Goal: Find contact information: Find contact information

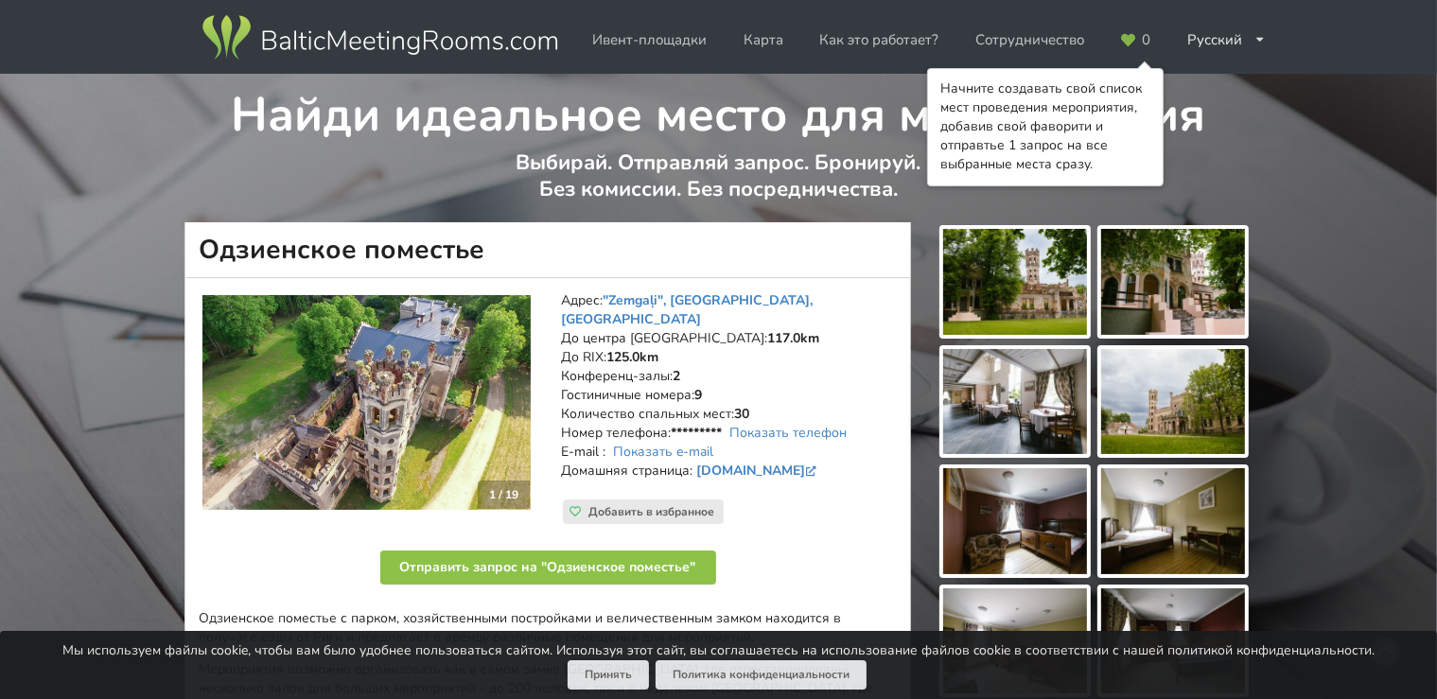
click at [993, 267] on img at bounding box center [1015, 282] width 144 height 106
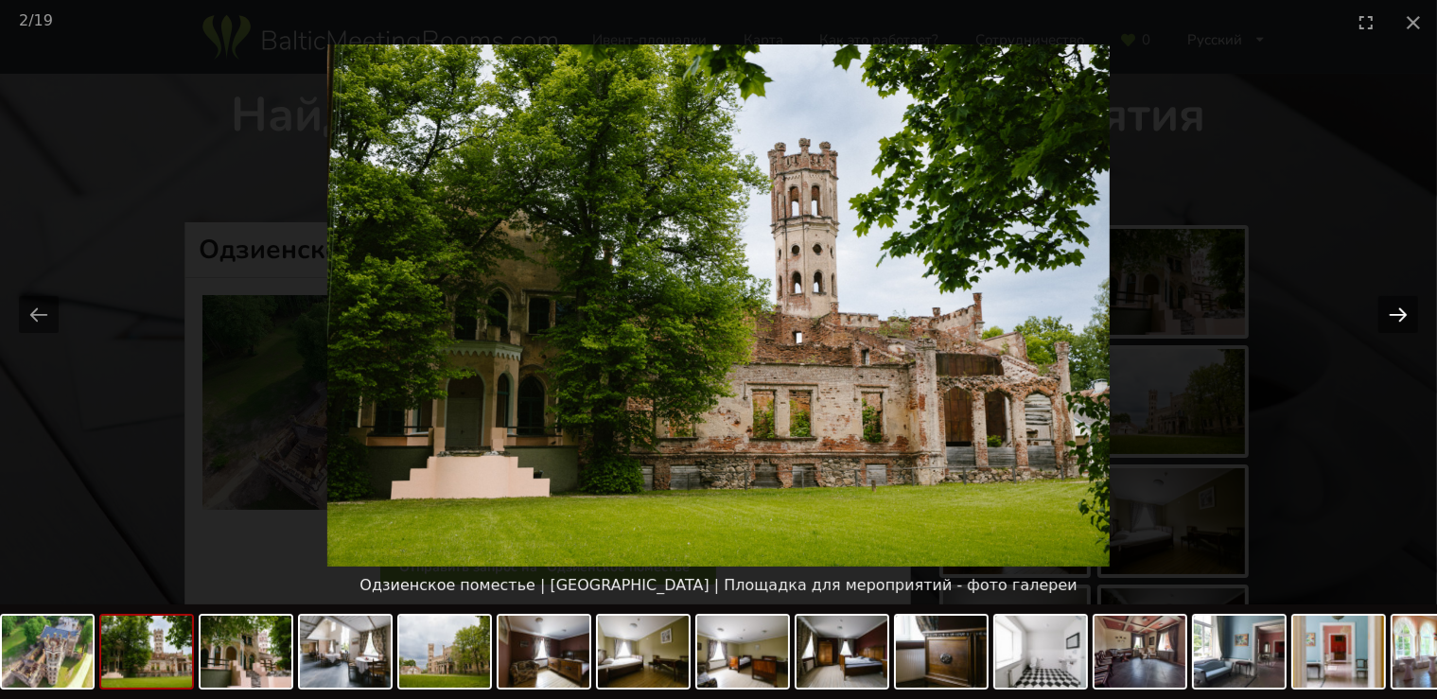
click at [1398, 308] on button "Next slide" at bounding box center [1398, 314] width 40 height 37
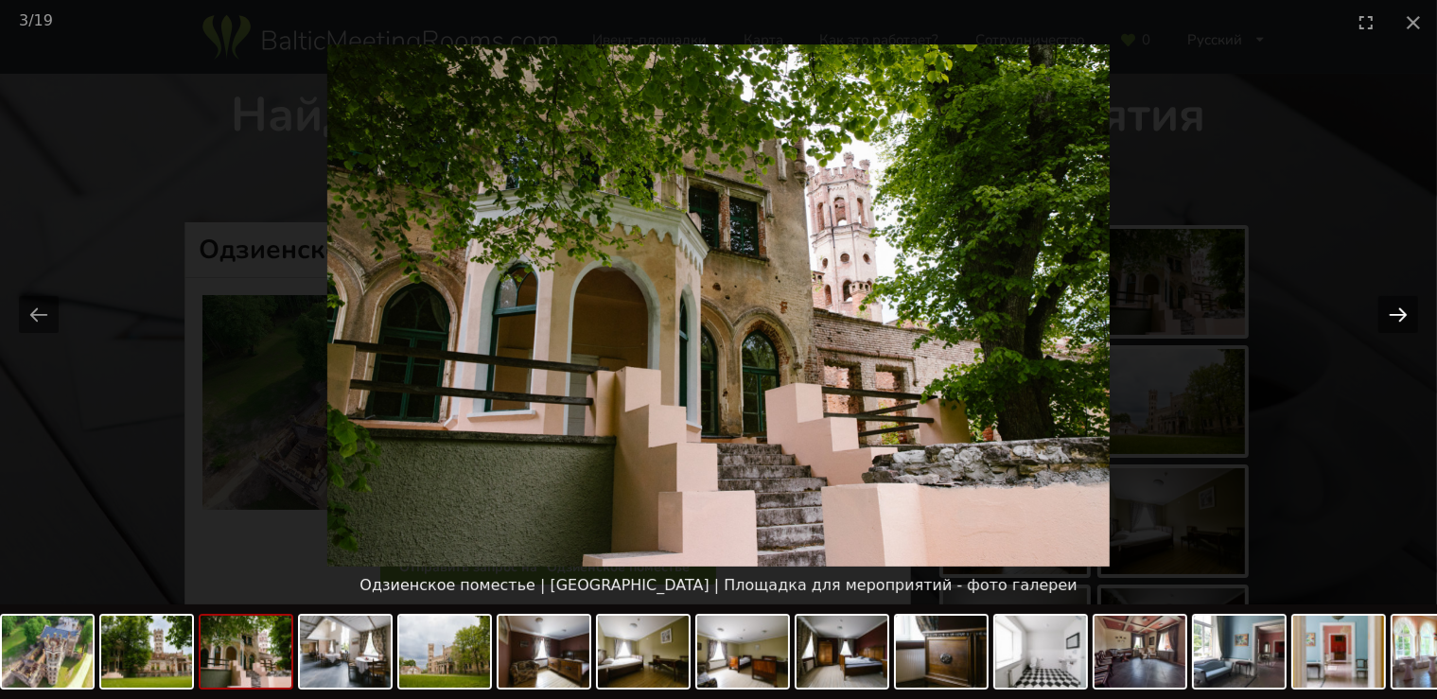
click at [1398, 308] on button "Next slide" at bounding box center [1398, 314] width 40 height 37
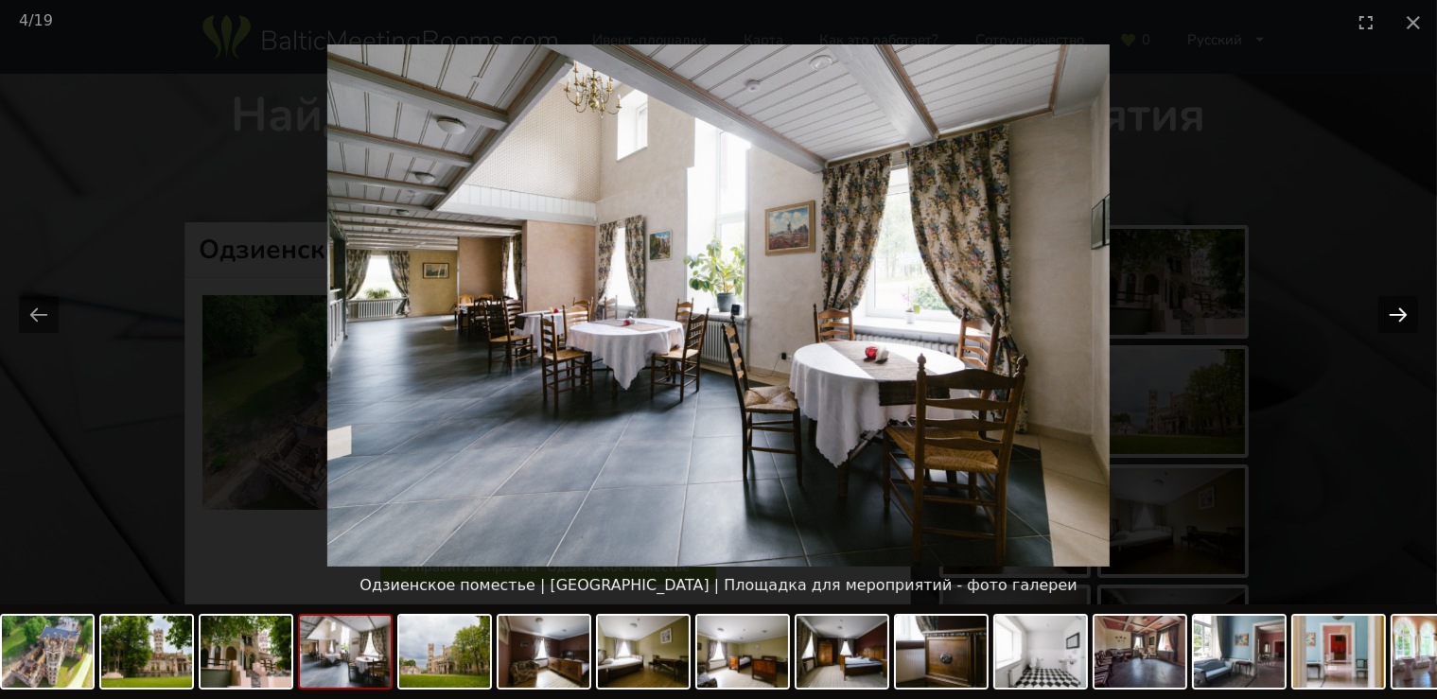
click at [1398, 308] on button "Next slide" at bounding box center [1398, 314] width 40 height 37
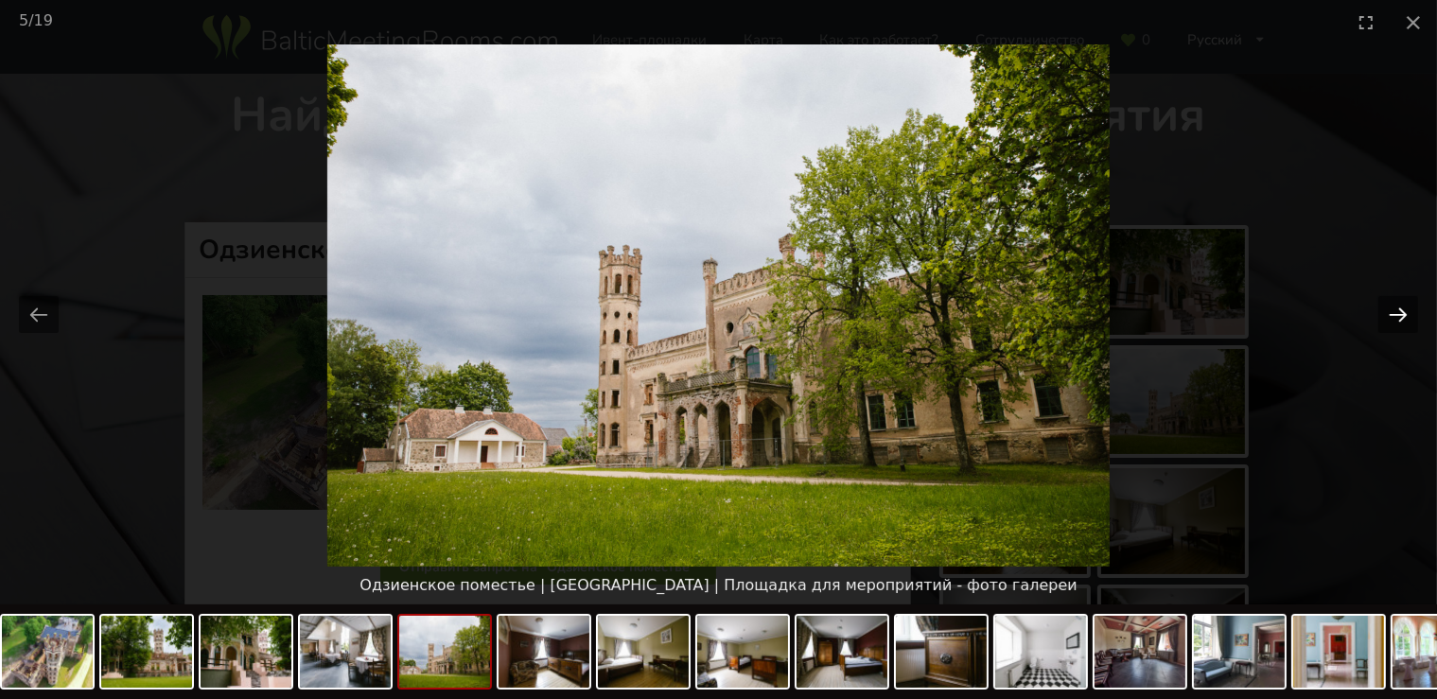
click at [1398, 308] on button "Next slide" at bounding box center [1398, 314] width 40 height 37
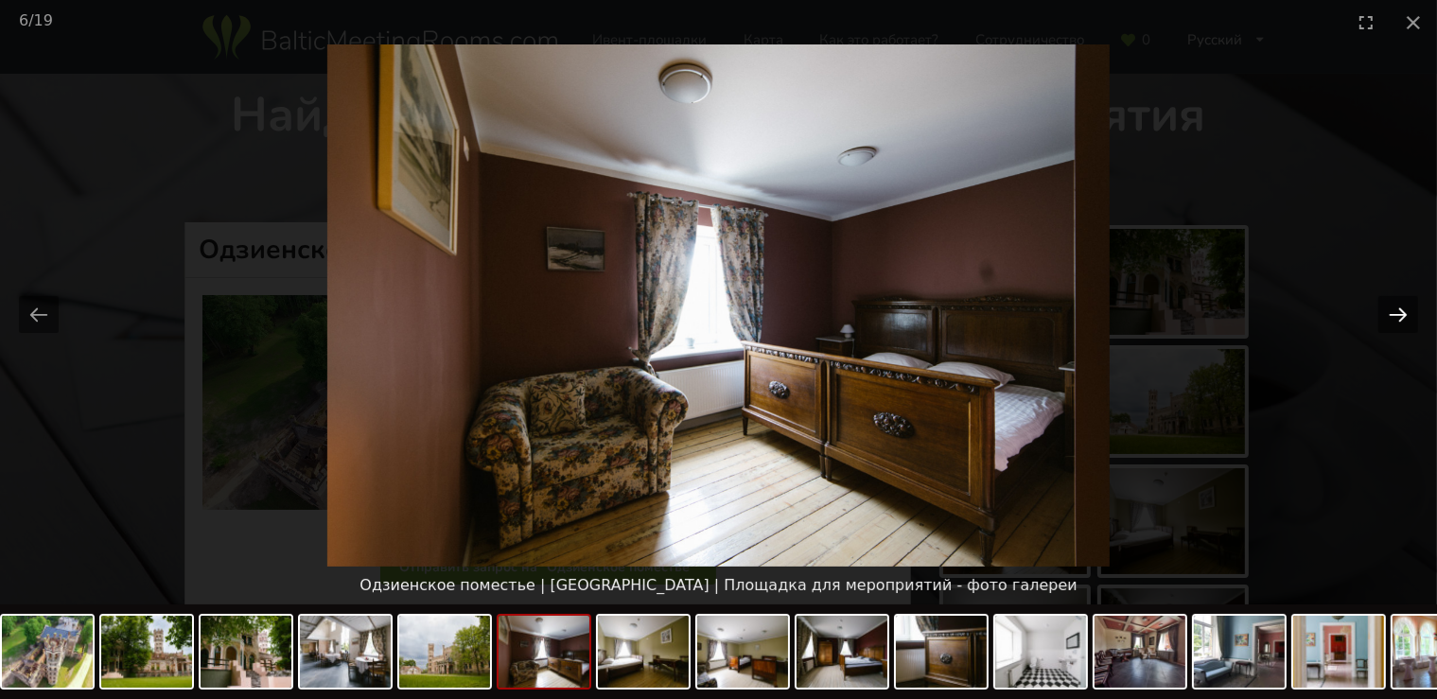
click at [1398, 308] on button "Next slide" at bounding box center [1398, 314] width 40 height 37
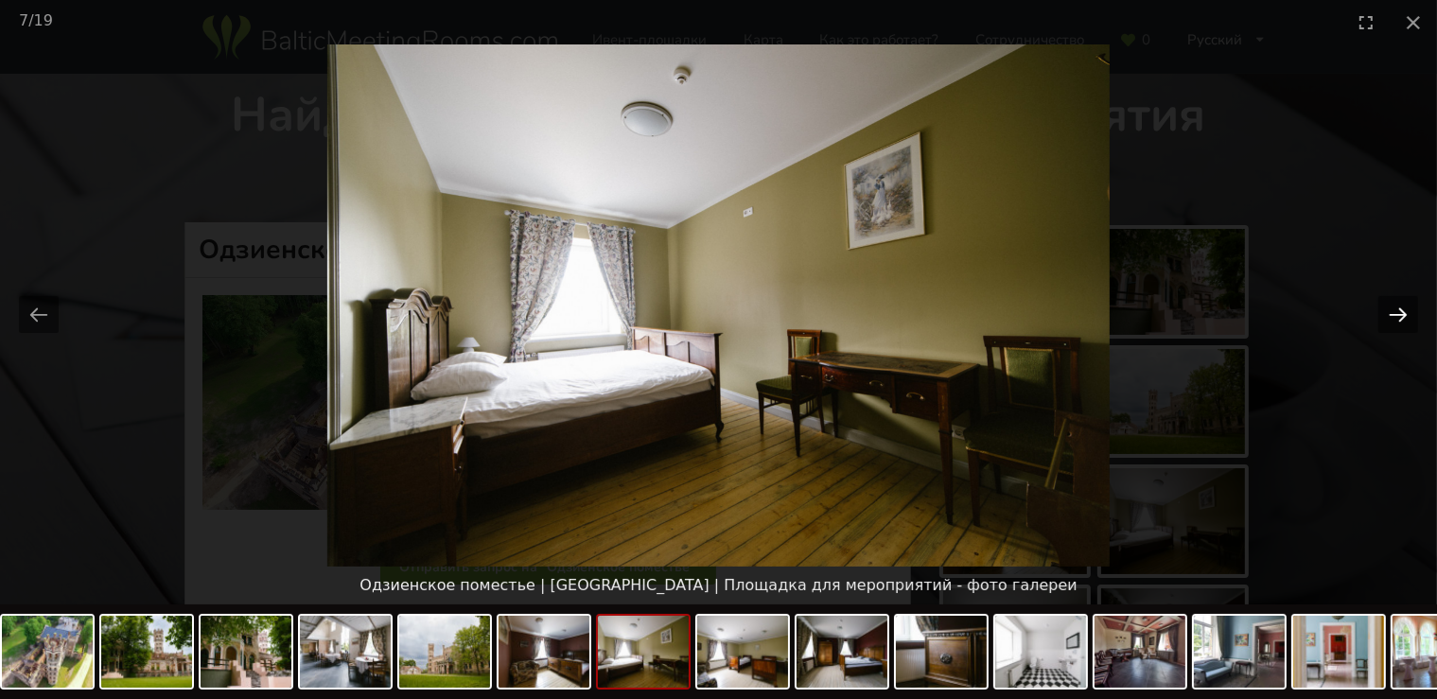
click at [1398, 308] on button "Next slide" at bounding box center [1398, 314] width 40 height 37
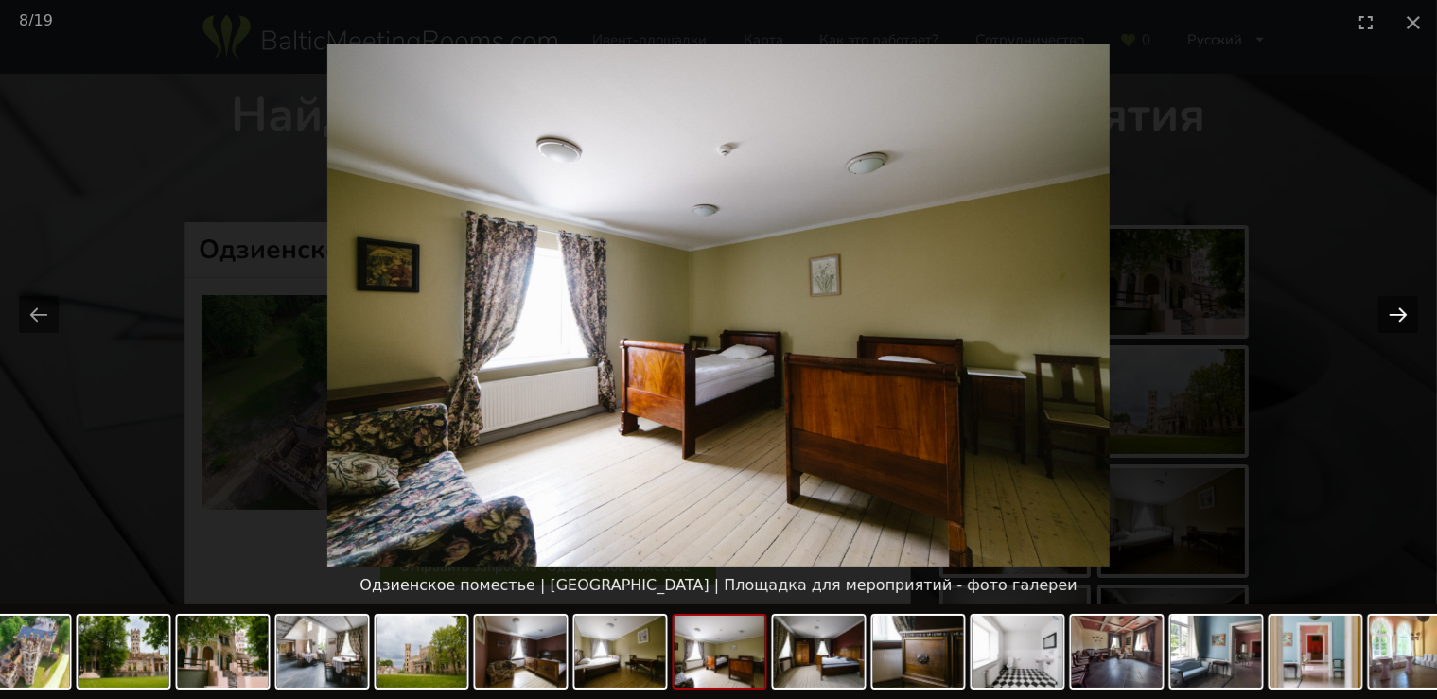
click at [1398, 308] on button "Next slide" at bounding box center [1398, 314] width 40 height 37
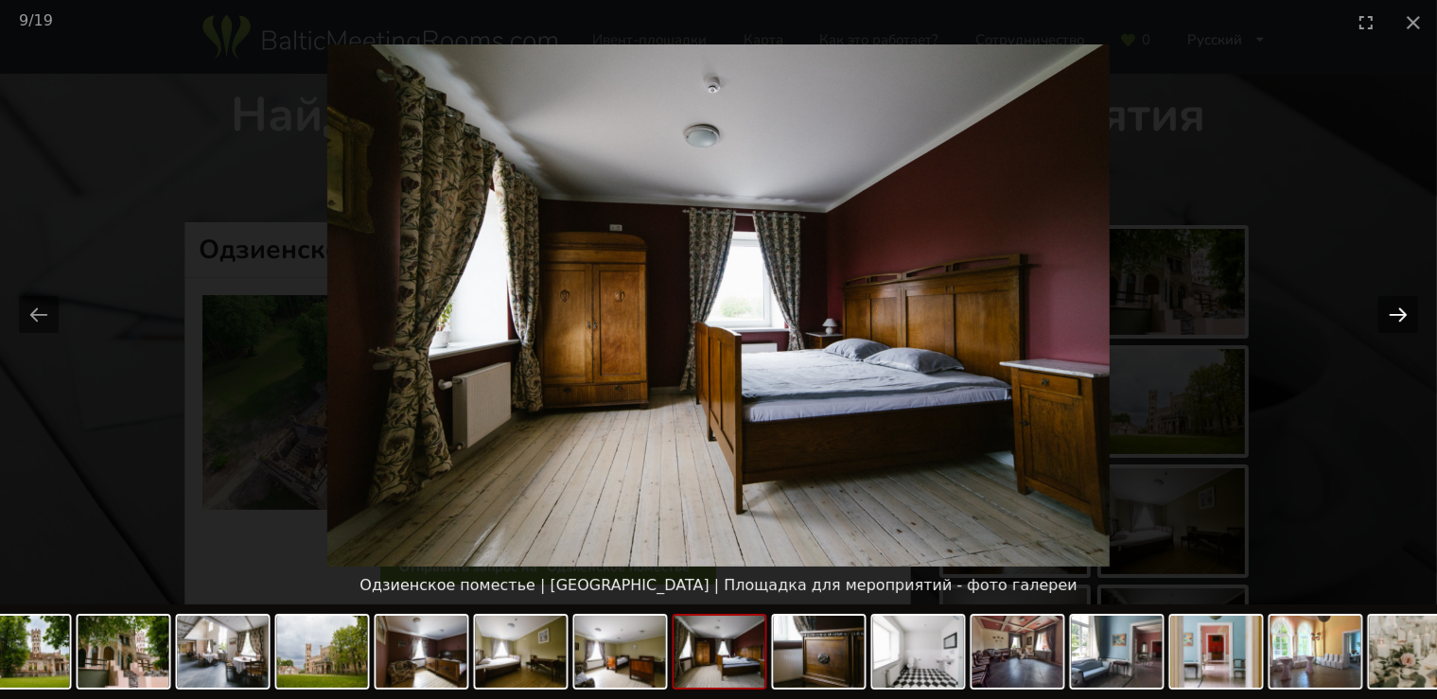
click at [1398, 308] on button "Next slide" at bounding box center [1398, 314] width 40 height 37
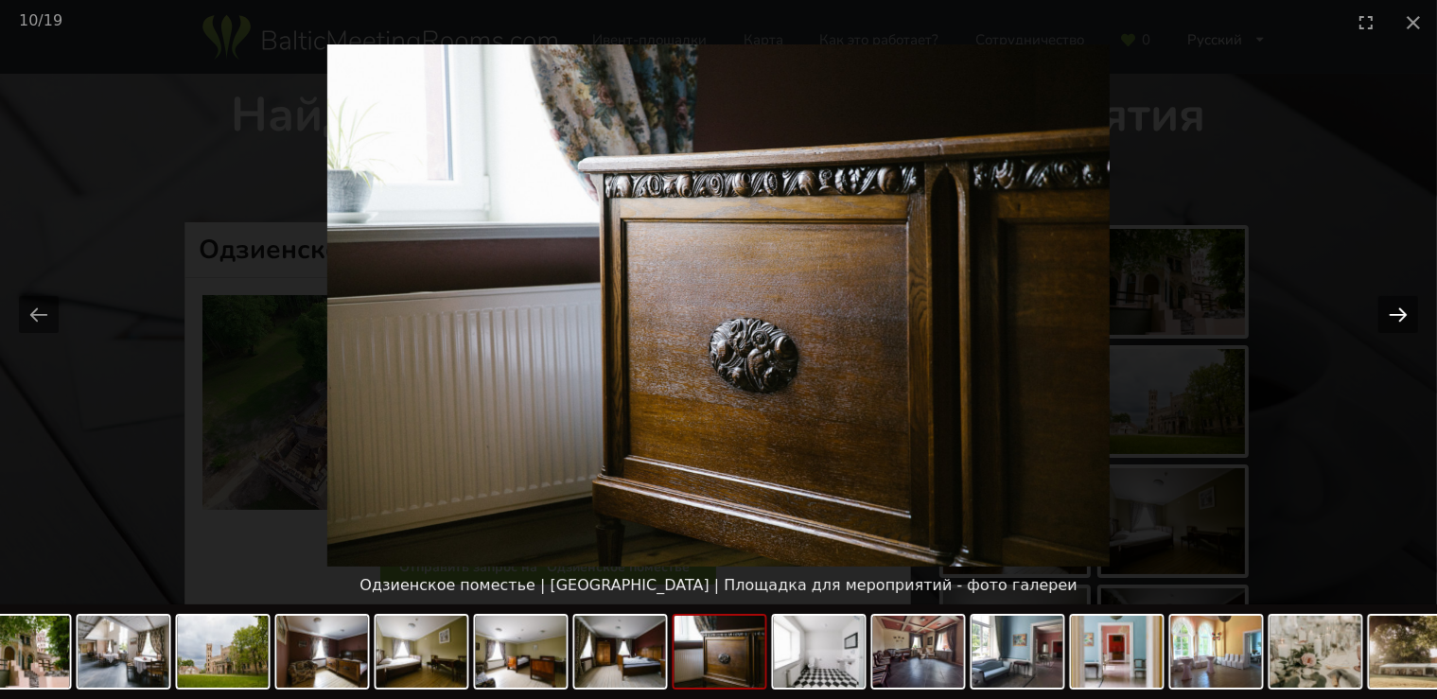
click at [1398, 308] on button "Next slide" at bounding box center [1398, 314] width 40 height 37
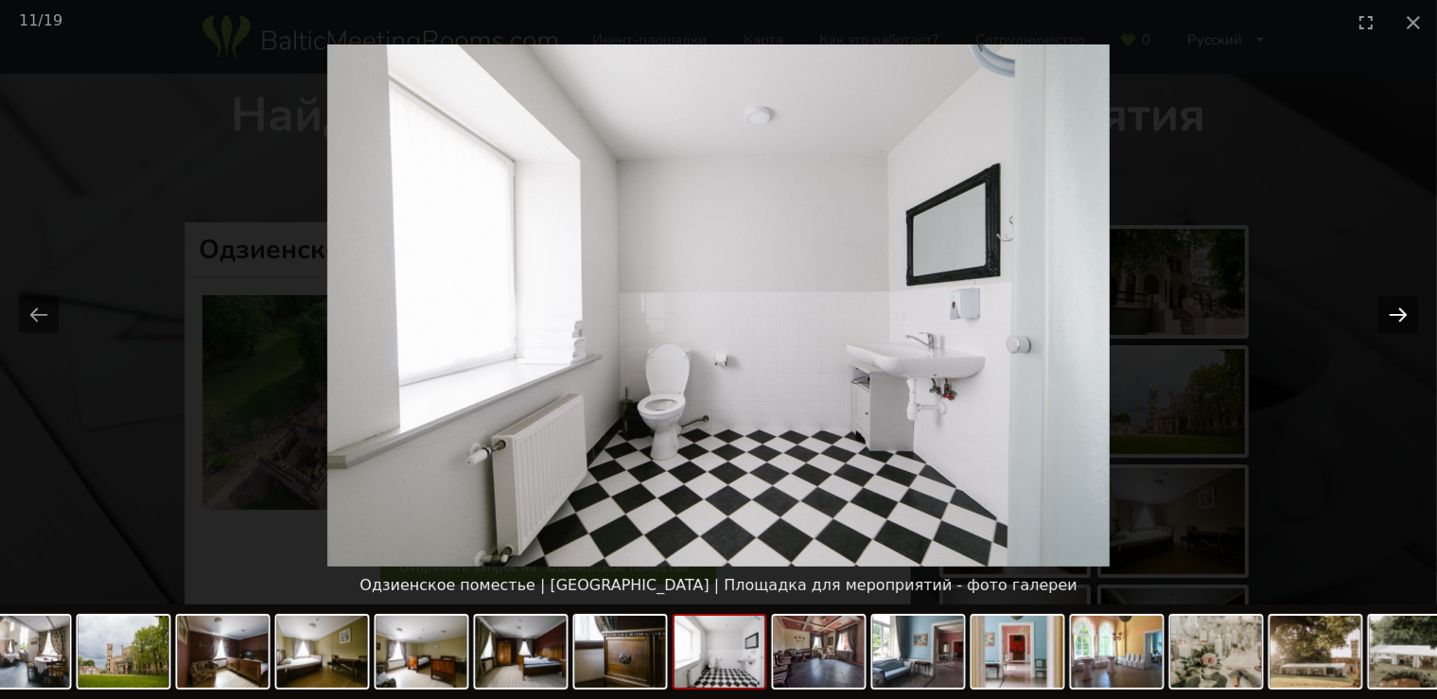
click at [1398, 308] on button "Next slide" at bounding box center [1398, 314] width 40 height 37
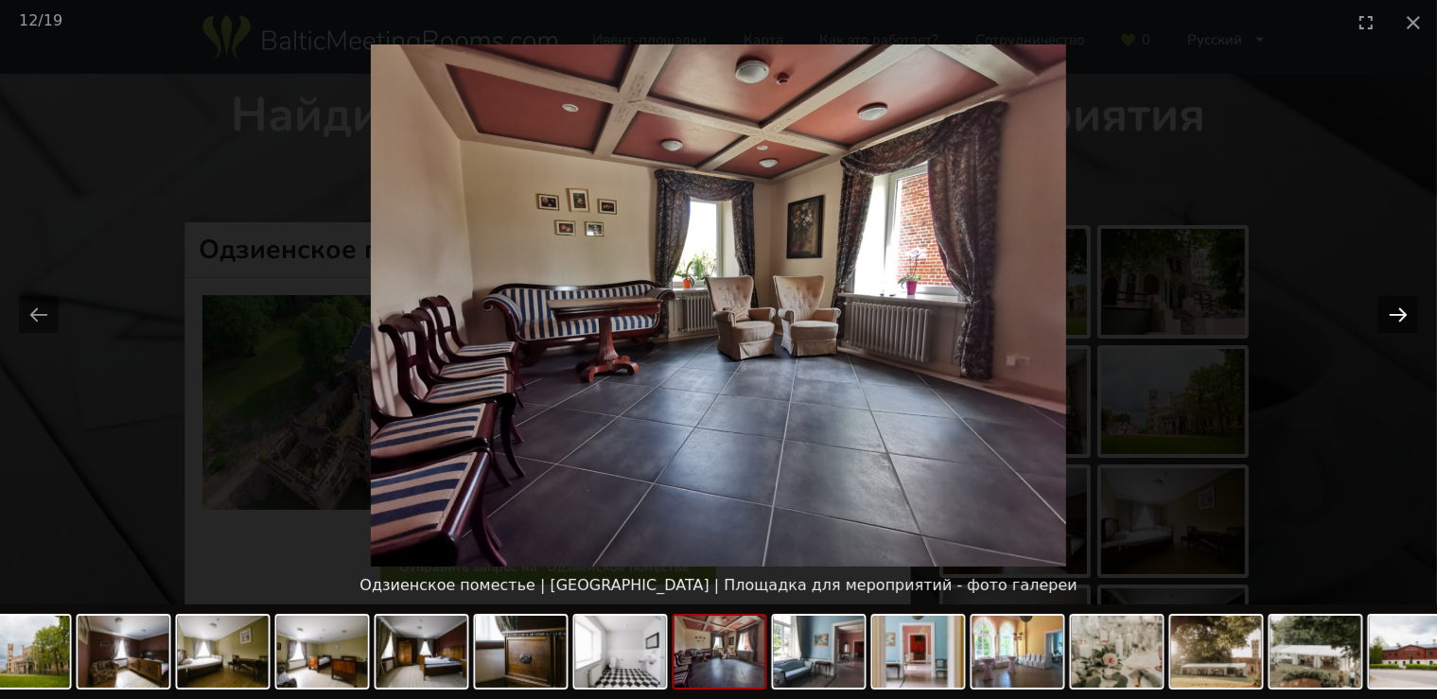
click at [1398, 308] on button "Next slide" at bounding box center [1398, 314] width 40 height 37
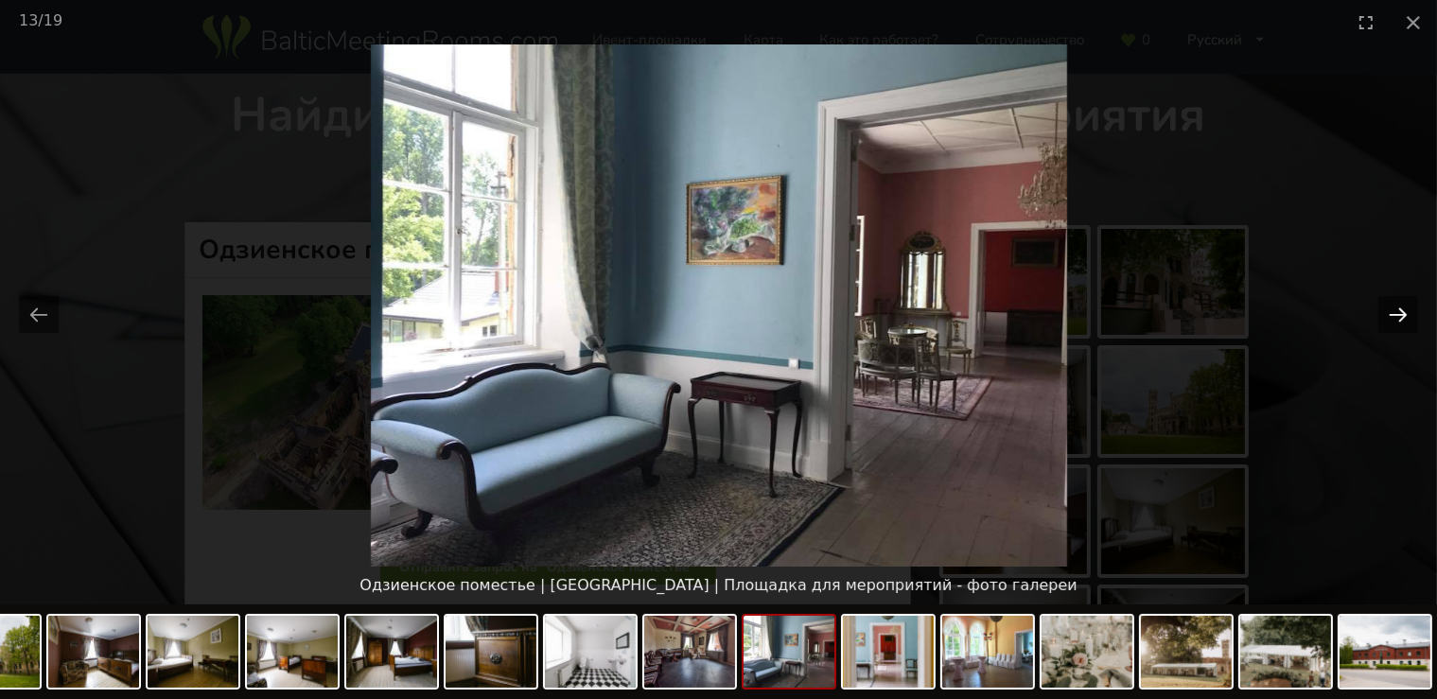
click at [1398, 308] on button "Next slide" at bounding box center [1398, 314] width 40 height 37
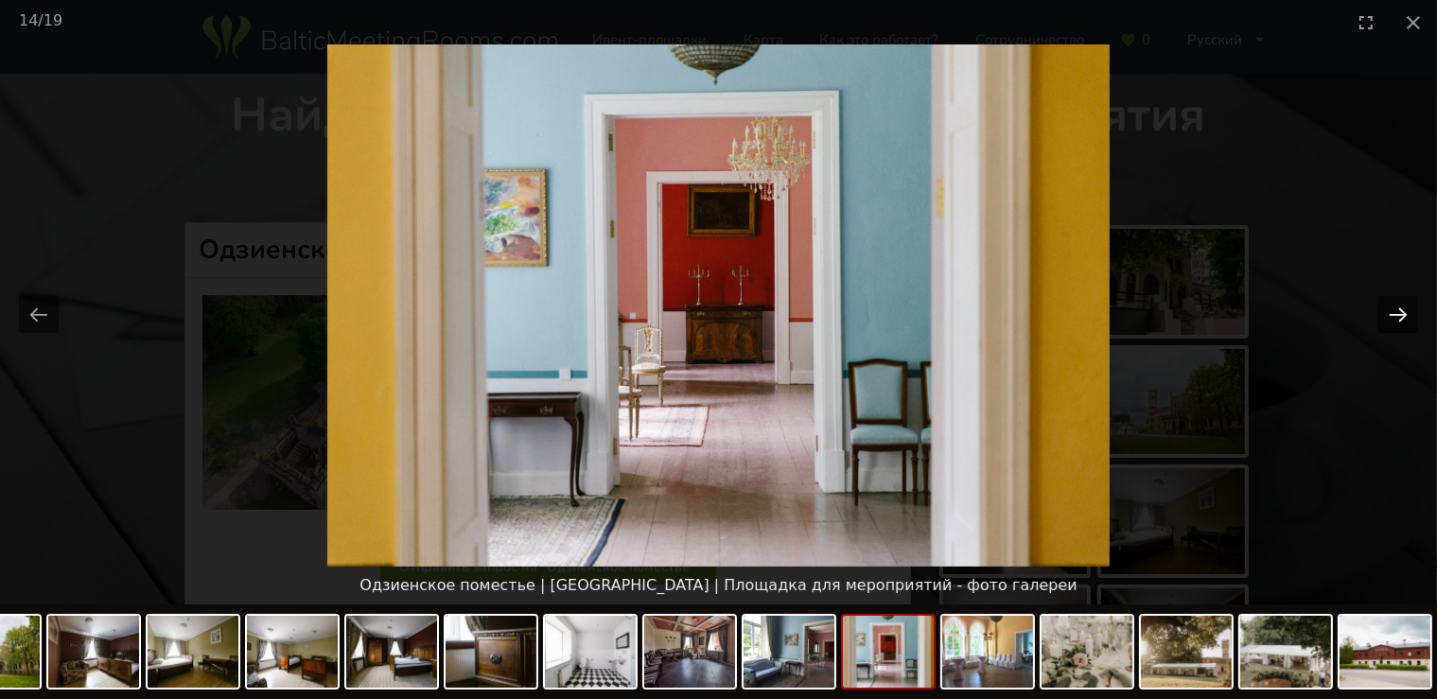
click at [1398, 308] on button "Next slide" at bounding box center [1398, 314] width 40 height 37
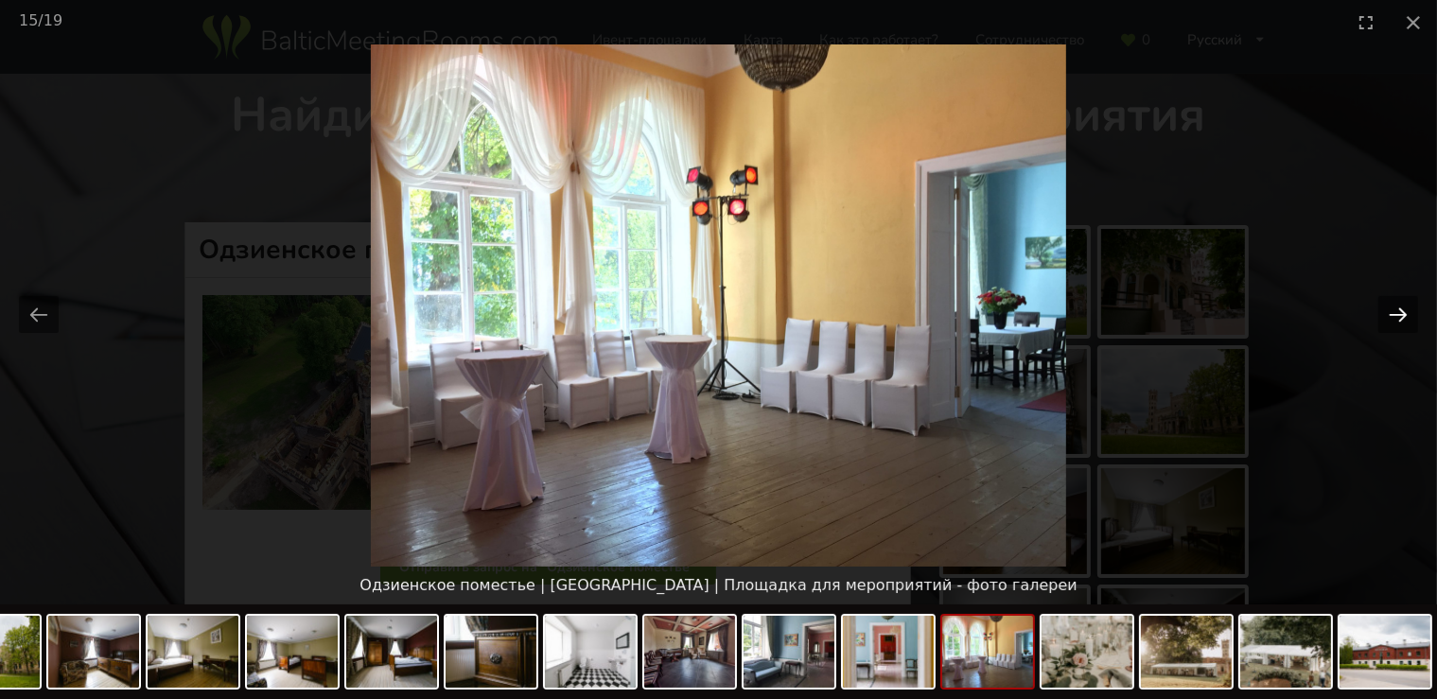
click at [1398, 308] on button "Next slide" at bounding box center [1398, 314] width 40 height 37
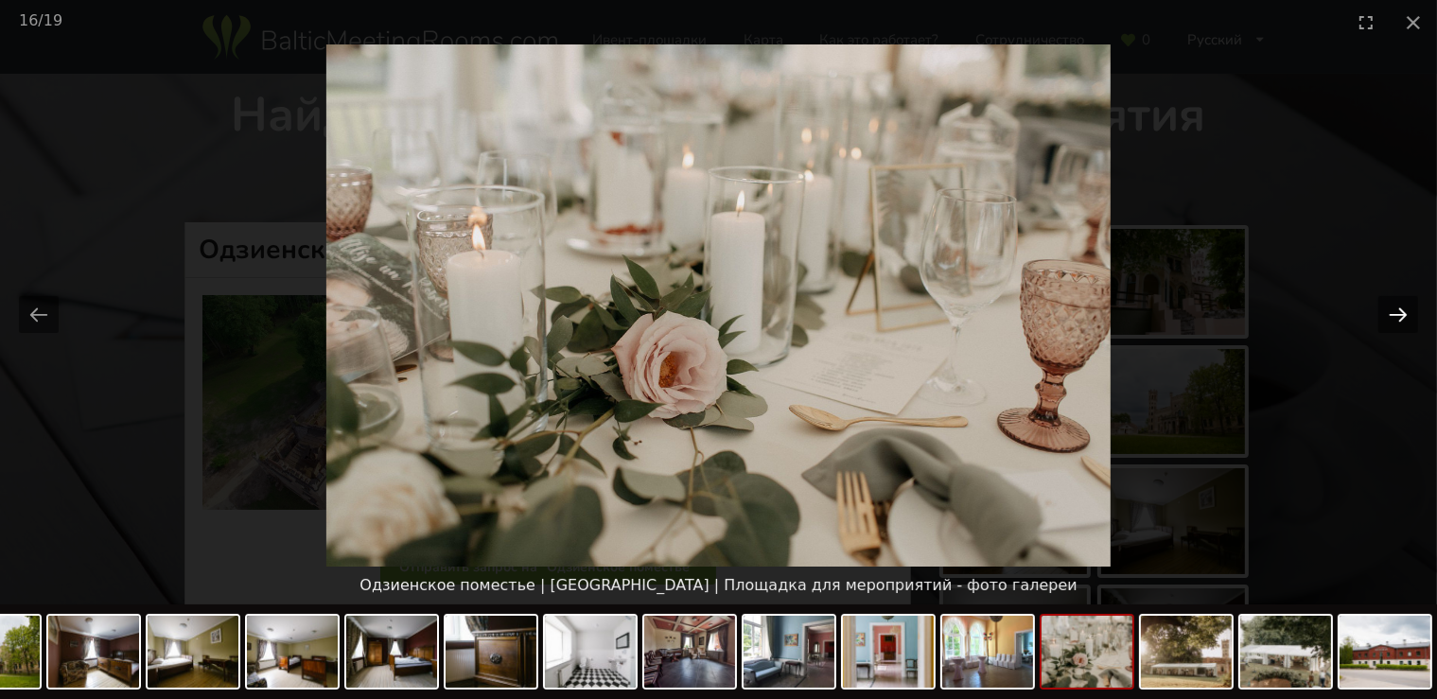
click at [1398, 308] on button "Next slide" at bounding box center [1398, 314] width 40 height 37
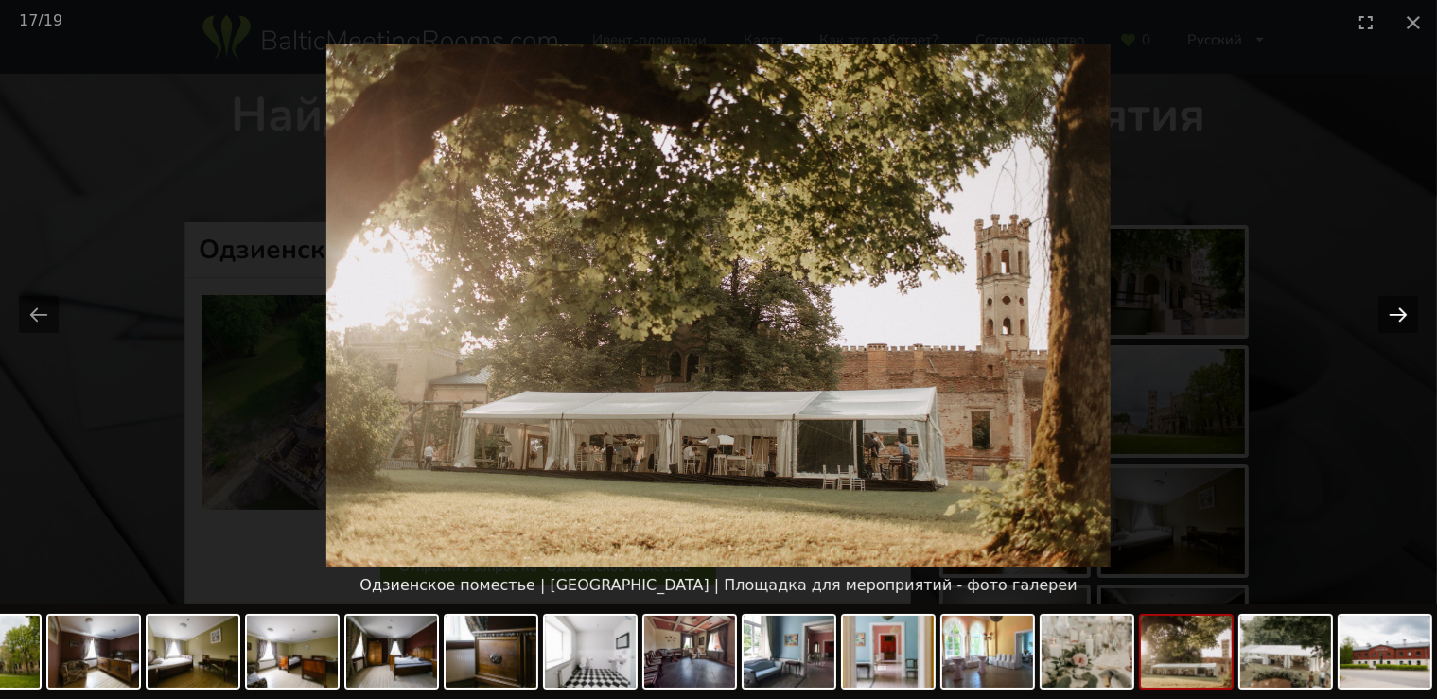
click at [1398, 308] on button "Next slide" at bounding box center [1398, 314] width 40 height 37
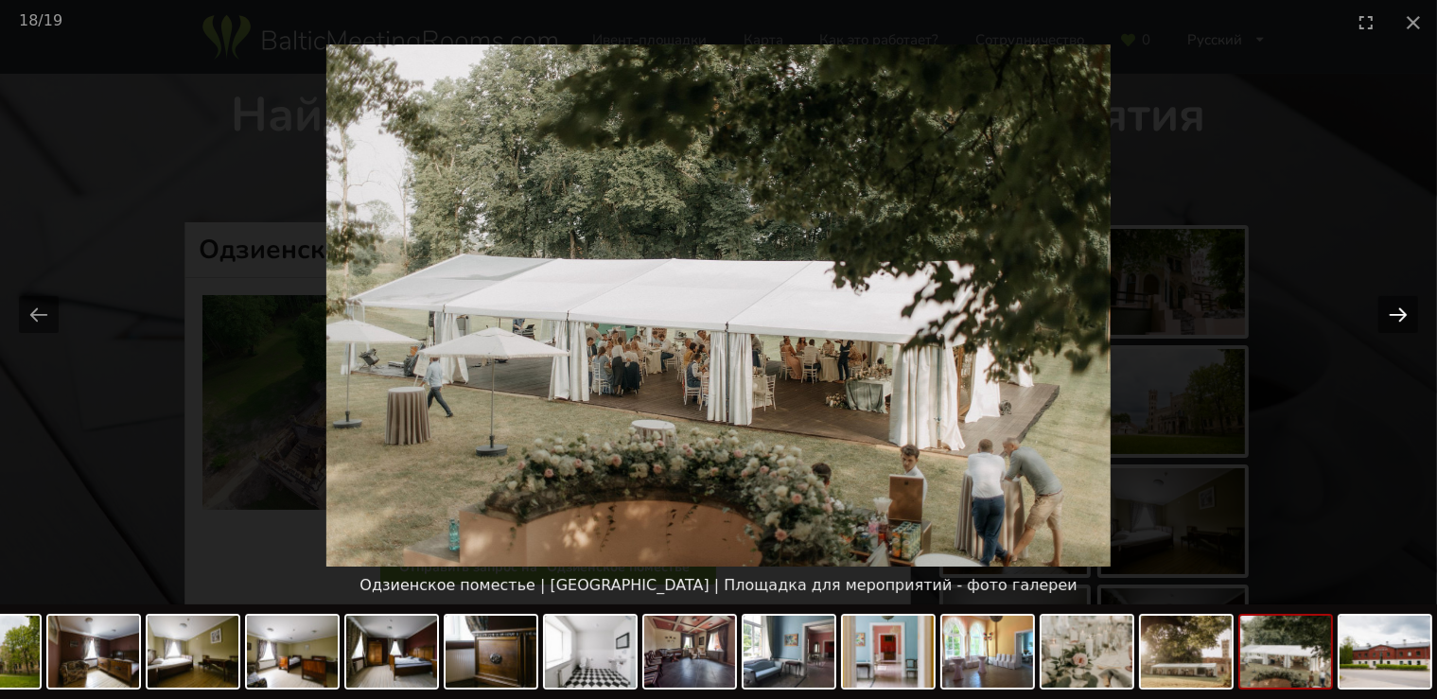
click at [1398, 308] on button "Next slide" at bounding box center [1398, 314] width 40 height 37
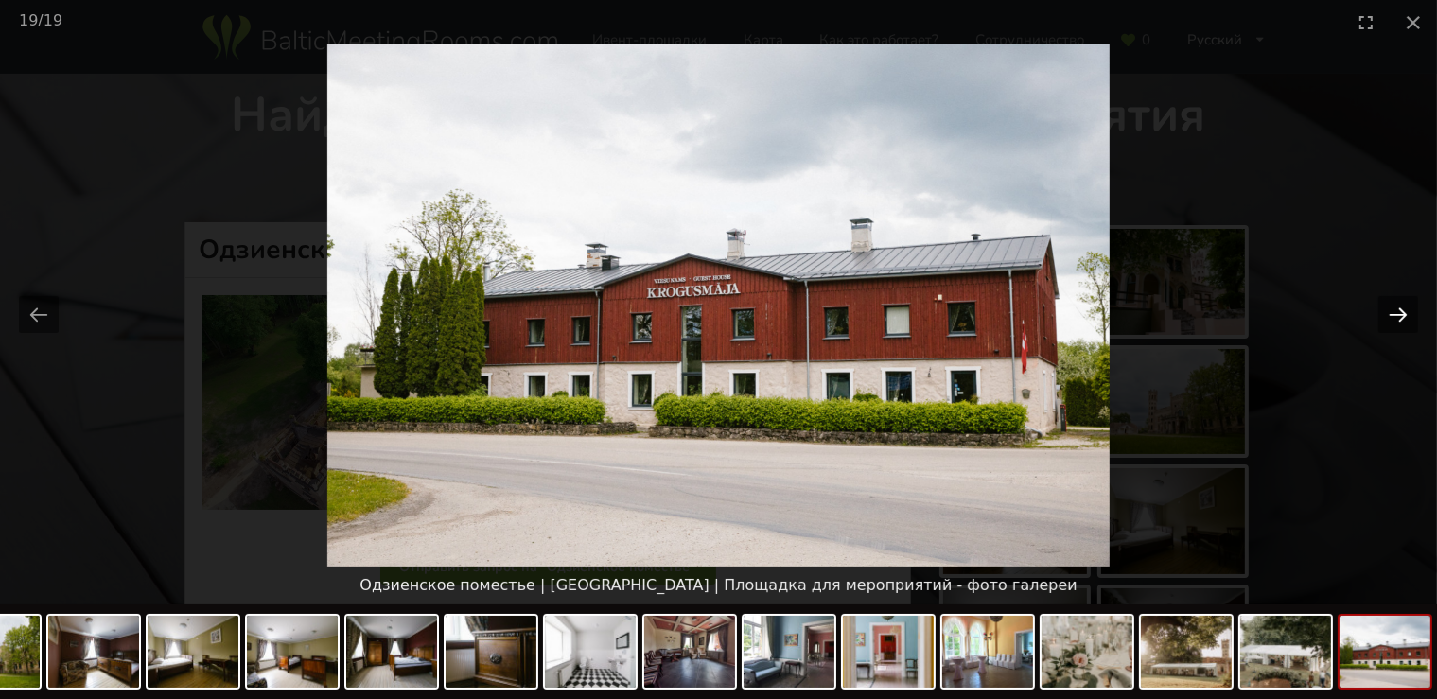
click at [1398, 308] on button "Next slide" at bounding box center [1398, 314] width 40 height 37
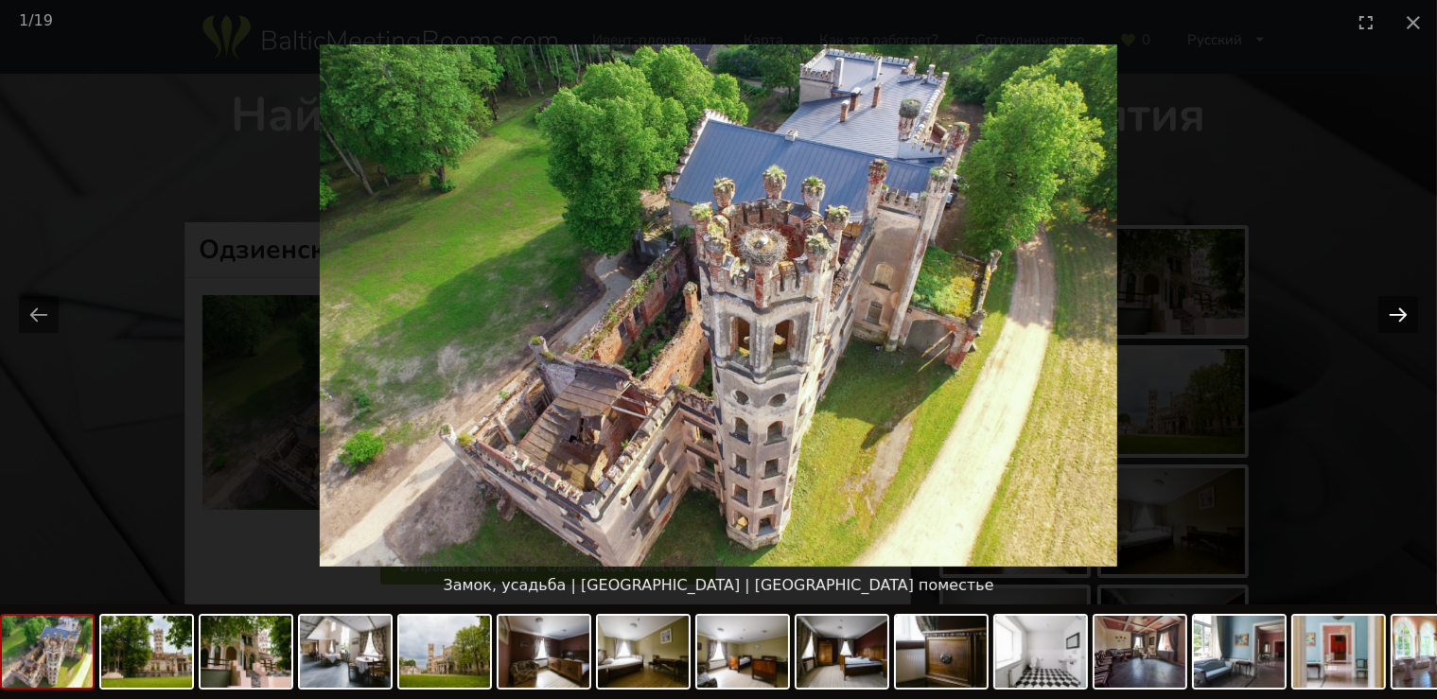
click at [1398, 308] on button "Next slide" at bounding box center [1398, 314] width 40 height 37
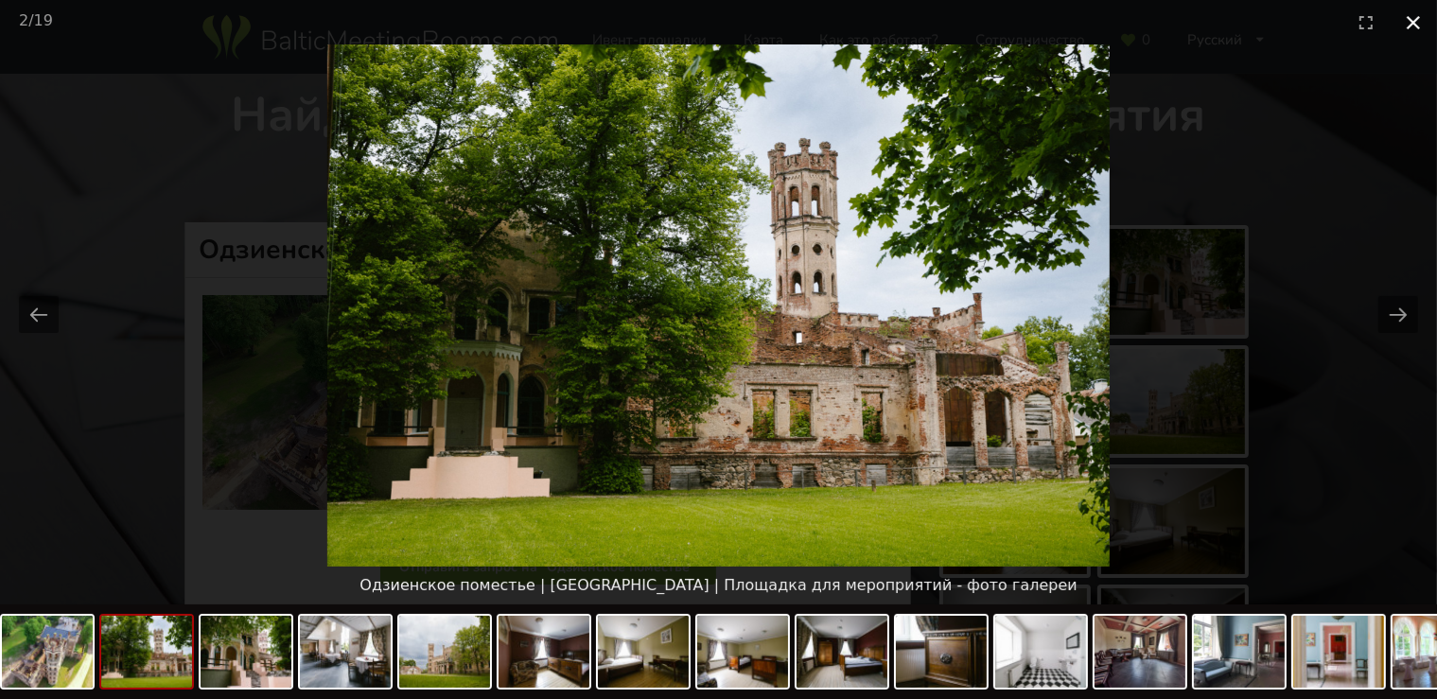
click at [1405, 21] on button "Close gallery" at bounding box center [1412, 22] width 47 height 44
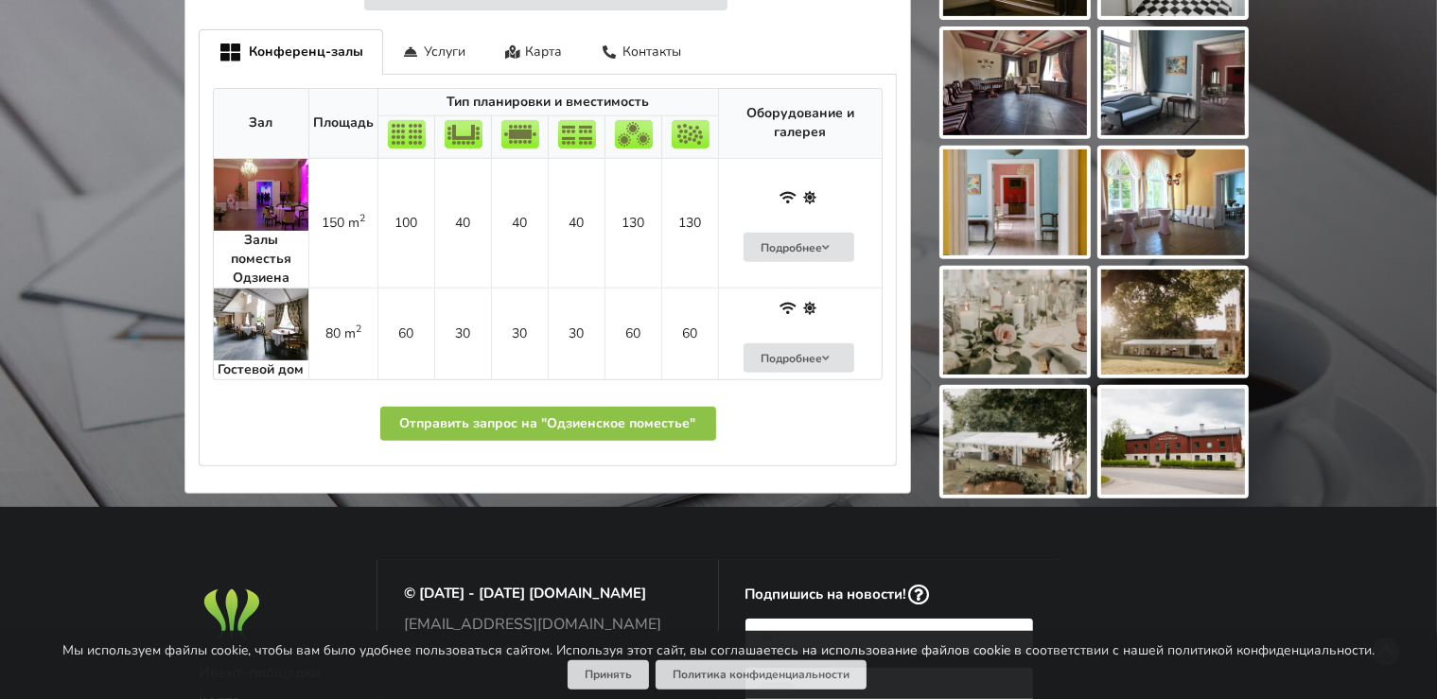
scroll to position [798, 0]
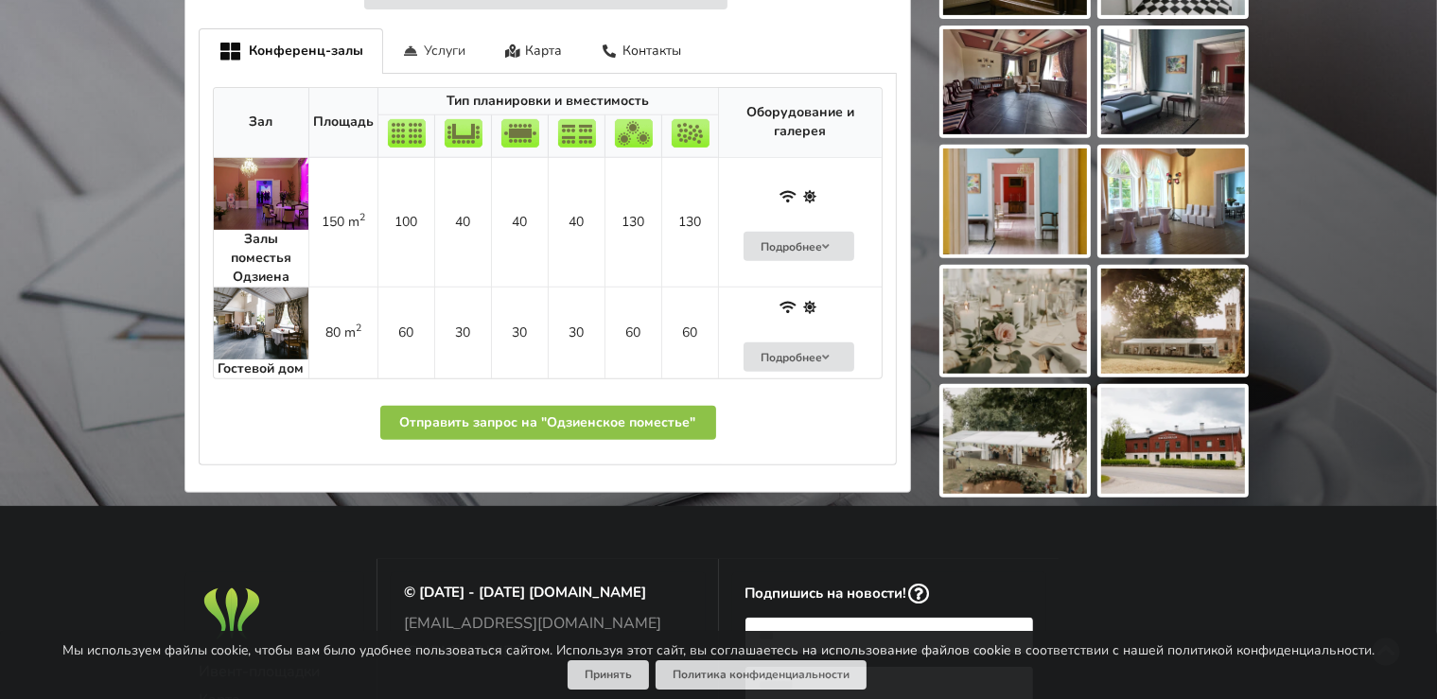
click at [435, 36] on div "Услуги" at bounding box center [434, 50] width 102 height 44
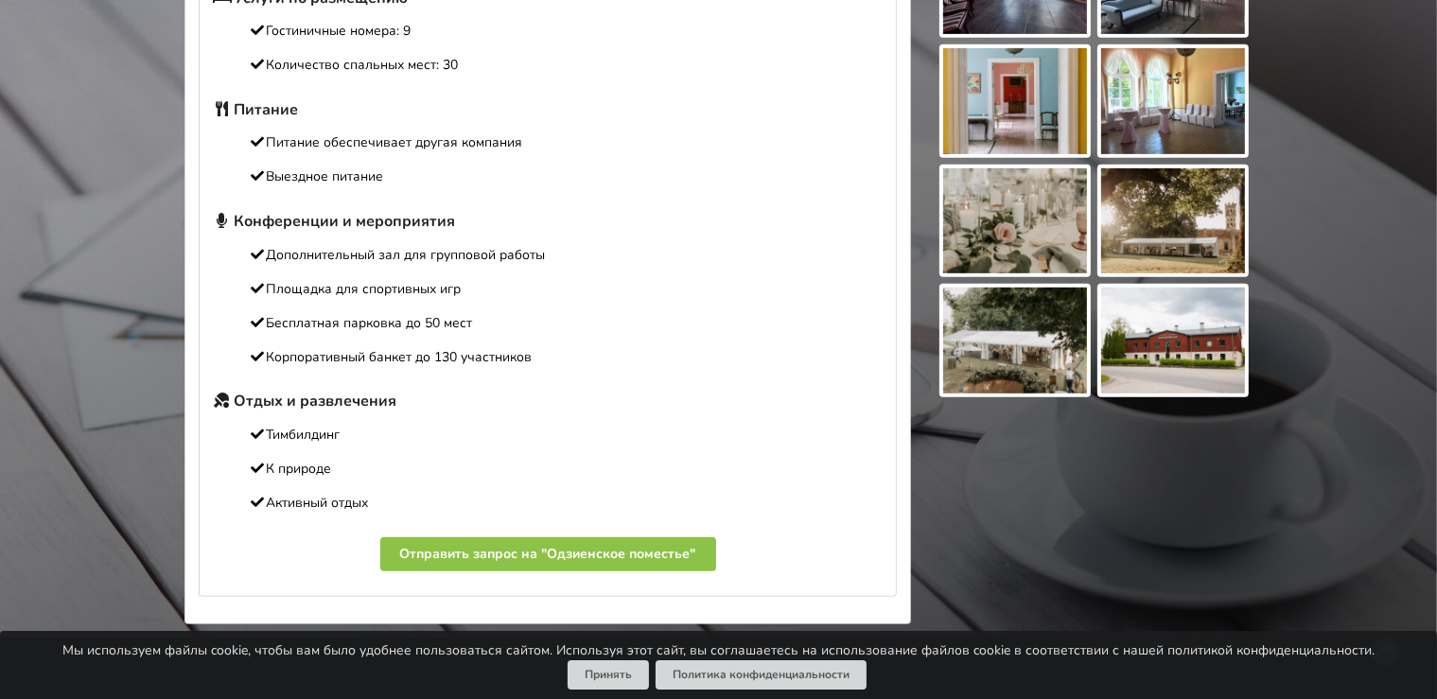
scroll to position [499, 0]
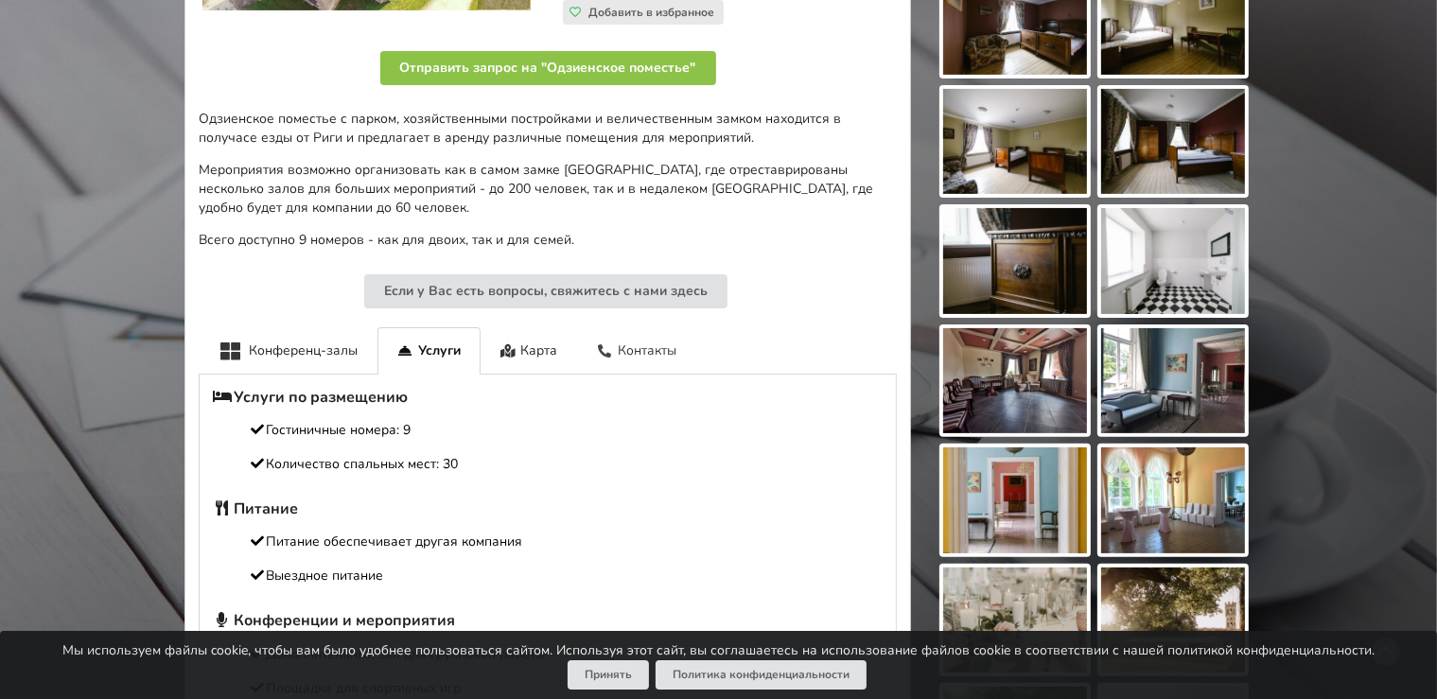
click at [635, 339] on div "Контакты" at bounding box center [636, 350] width 119 height 46
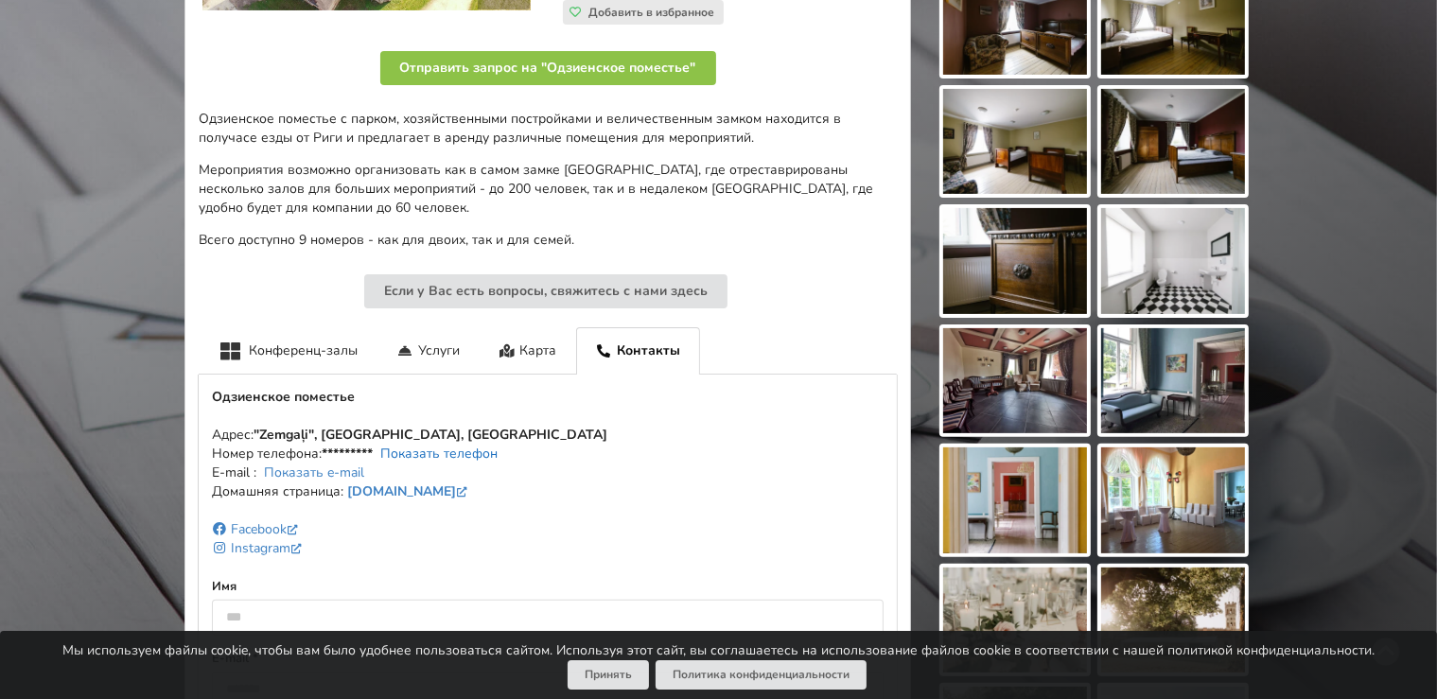
click at [452, 445] on link "Показать телефон" at bounding box center [438, 454] width 117 height 18
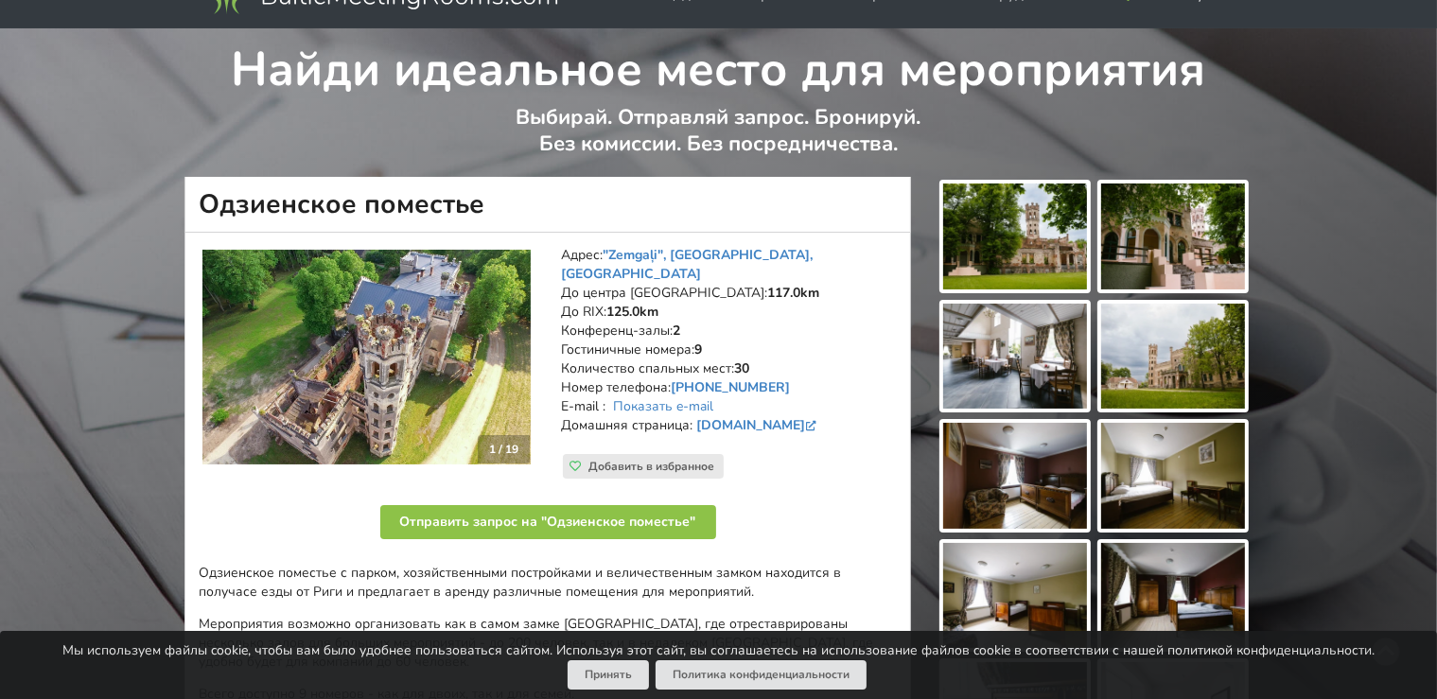
scroll to position [0, 0]
